Goal: Navigation & Orientation: Find specific page/section

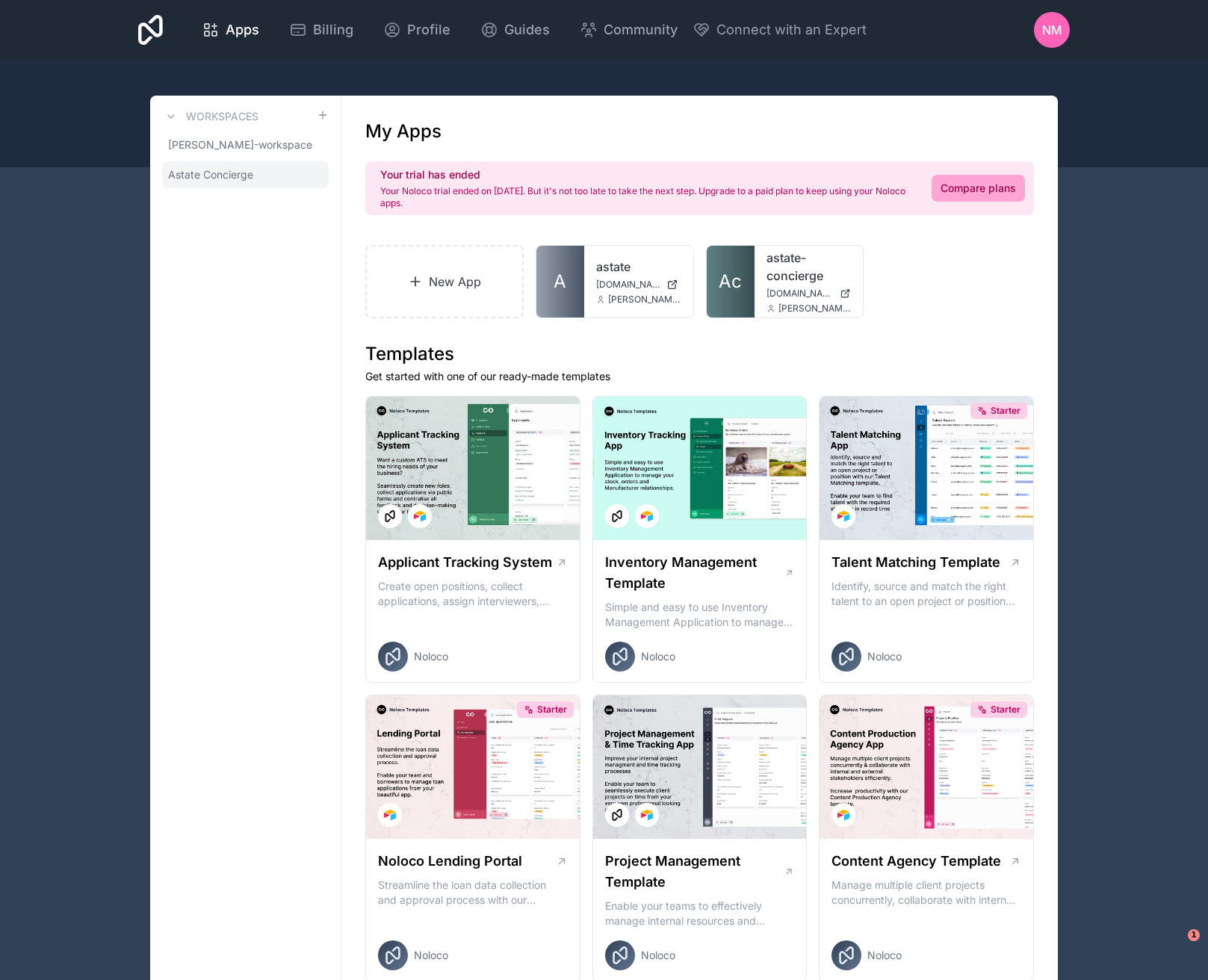
click at [235, 176] on span "Astate Concierge" at bounding box center [210, 175] width 85 height 15
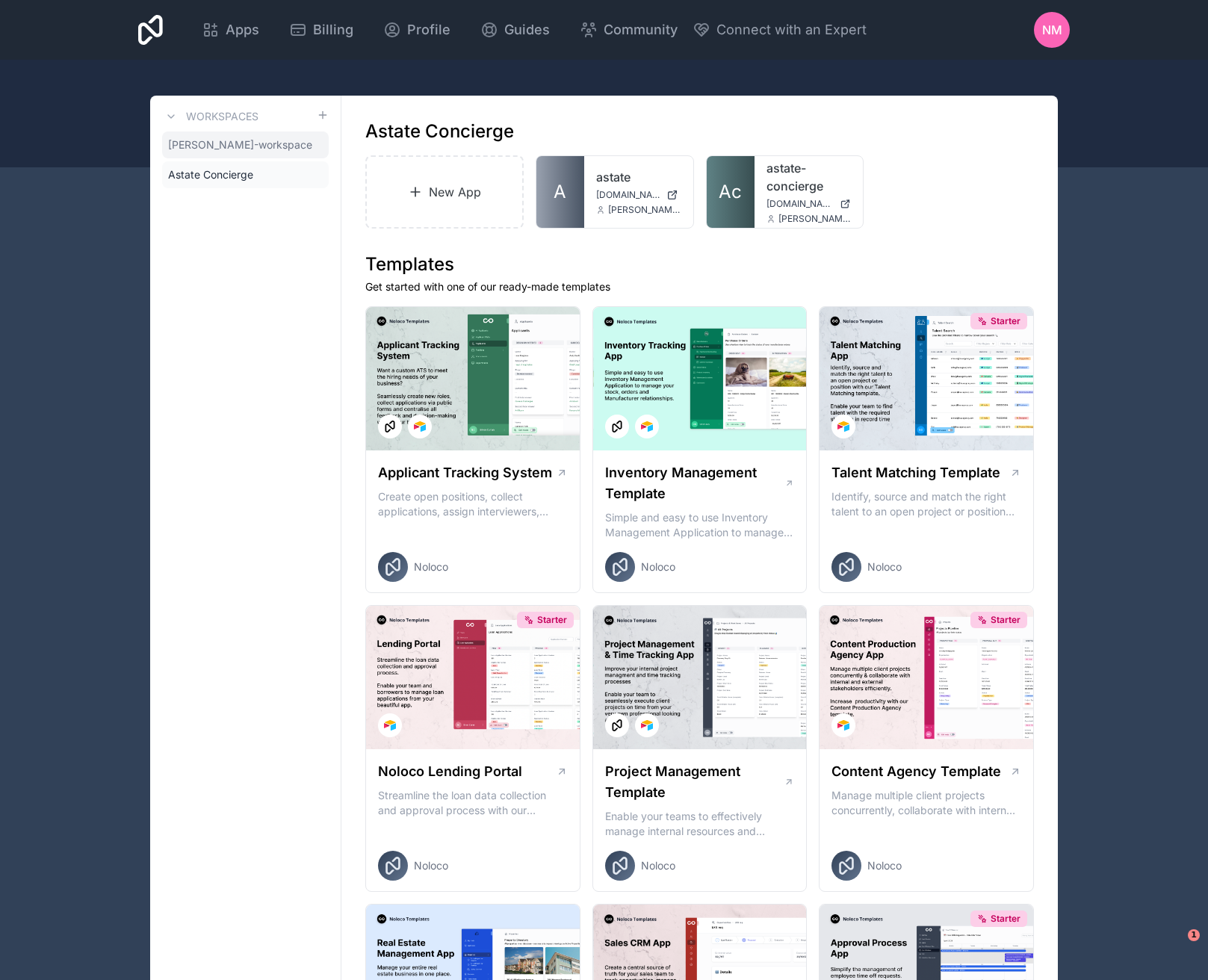
click at [229, 144] on span "[PERSON_NAME]-workspace" at bounding box center [239, 145] width 144 height 15
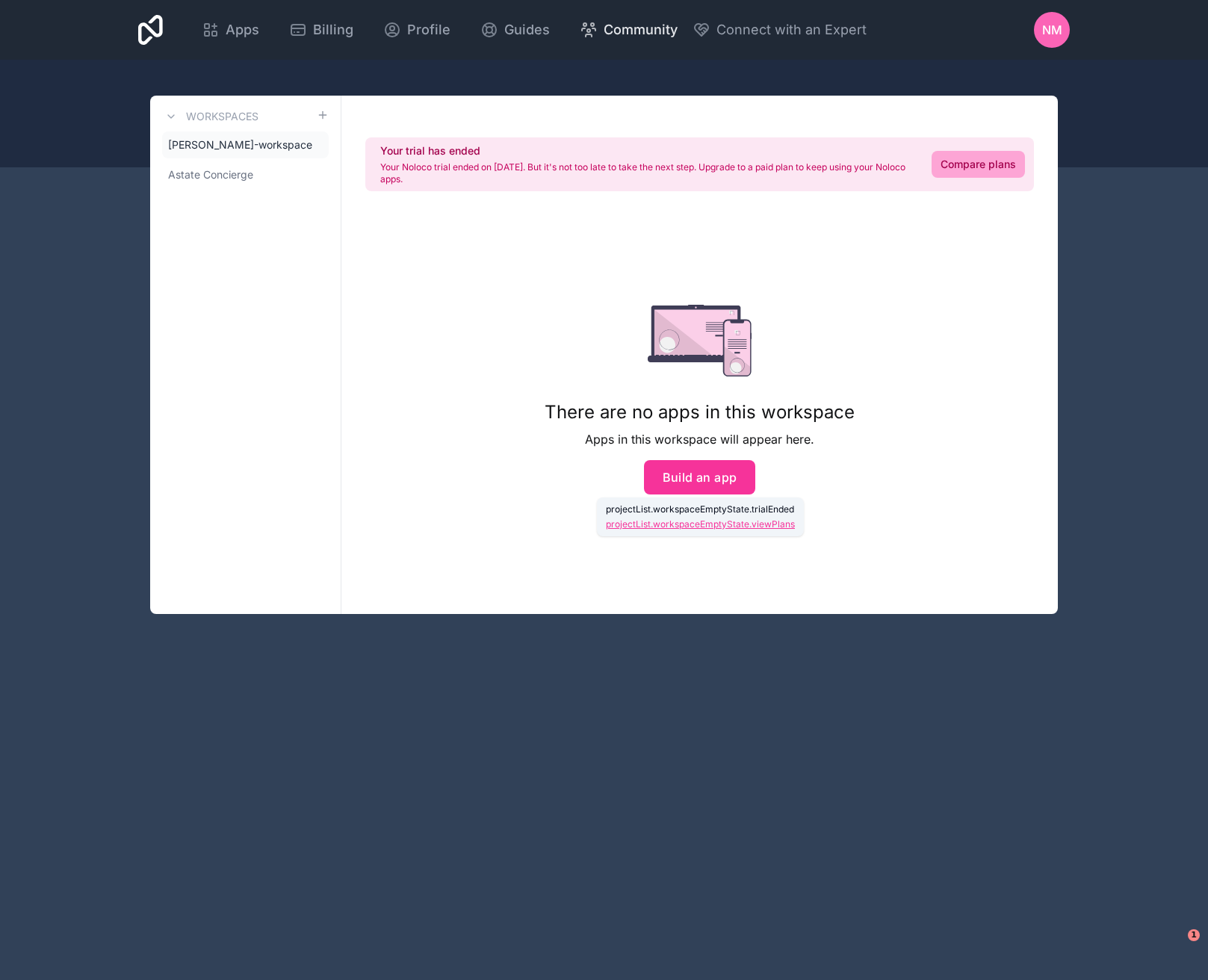
click at [634, 37] on span "Community" at bounding box center [640, 29] width 74 height 21
click at [1047, 31] on span "NM" at bounding box center [1053, 30] width 20 height 18
